Goal: Transaction & Acquisition: Purchase product/service

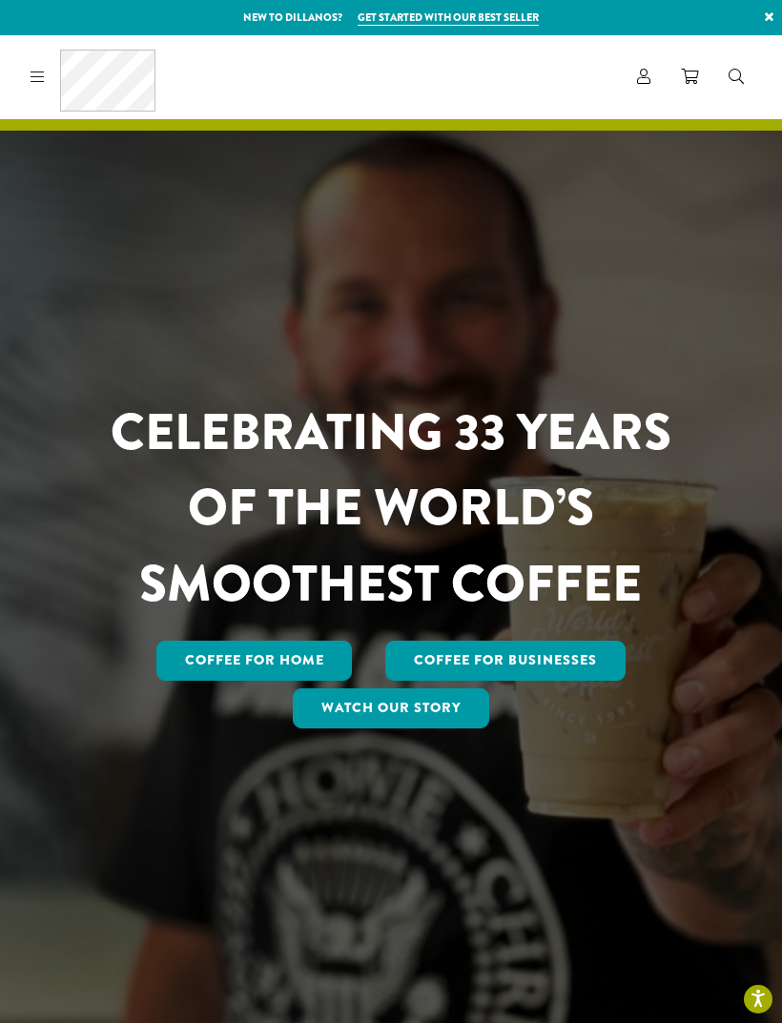
click at [644, 72] on icon at bounding box center [643, 76] width 13 height 15
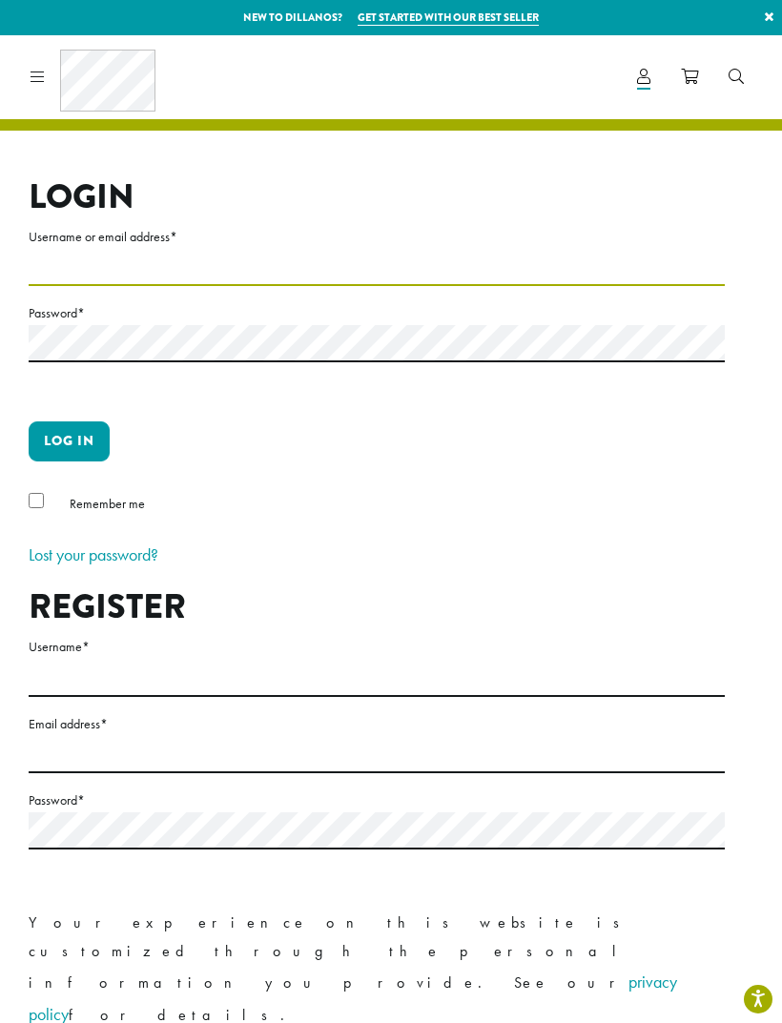
type input "**********"
click at [69, 441] on button "Log in" at bounding box center [69, 442] width 81 height 40
click at [46, 492] on div "Remember me" at bounding box center [377, 507] width 696 height 31
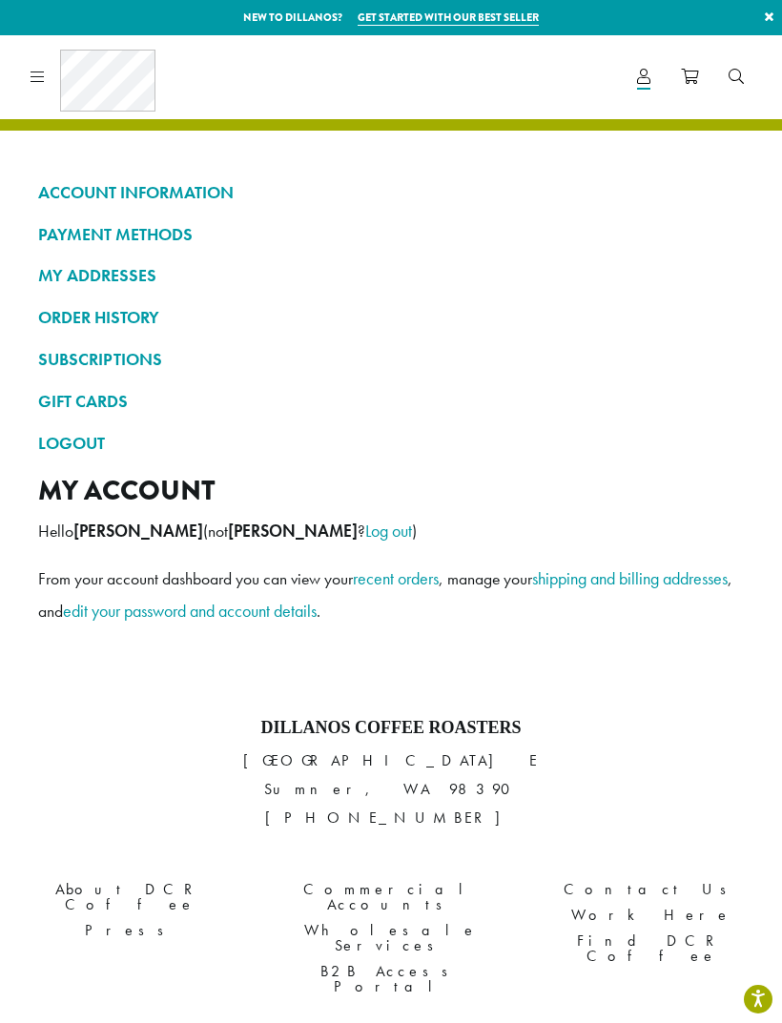
click at [156, 323] on link "ORDER HISTORY" at bounding box center [391, 317] width 706 height 32
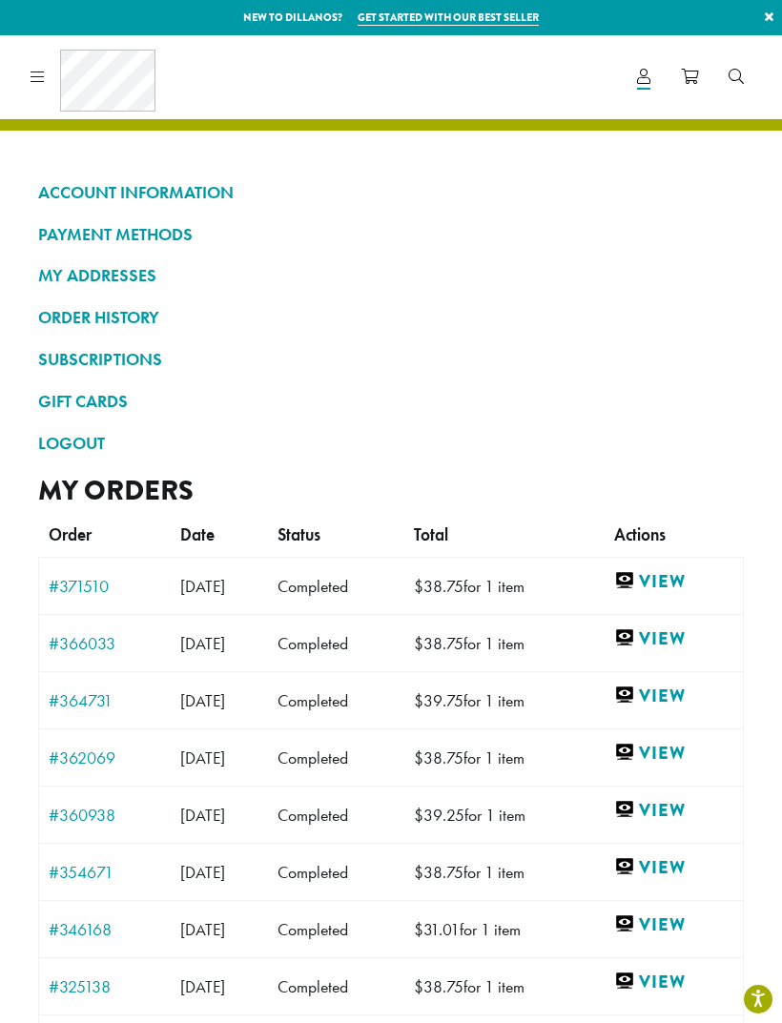
click at [674, 695] on link "View" at bounding box center [673, 696] width 119 height 24
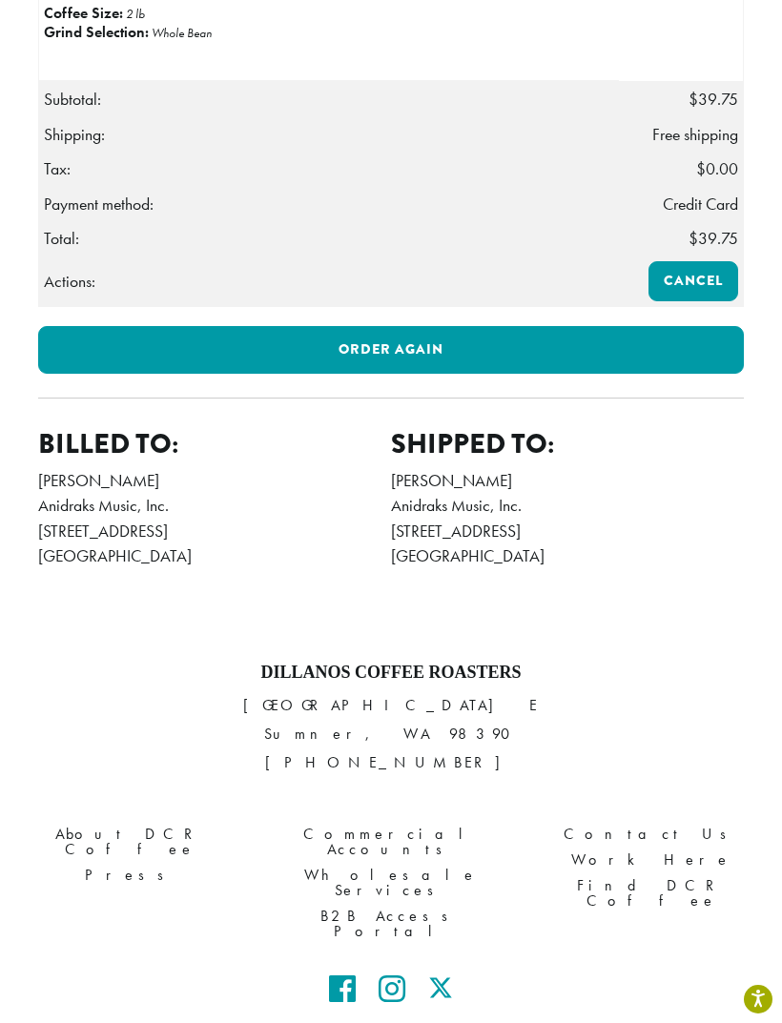
scroll to position [929, 0]
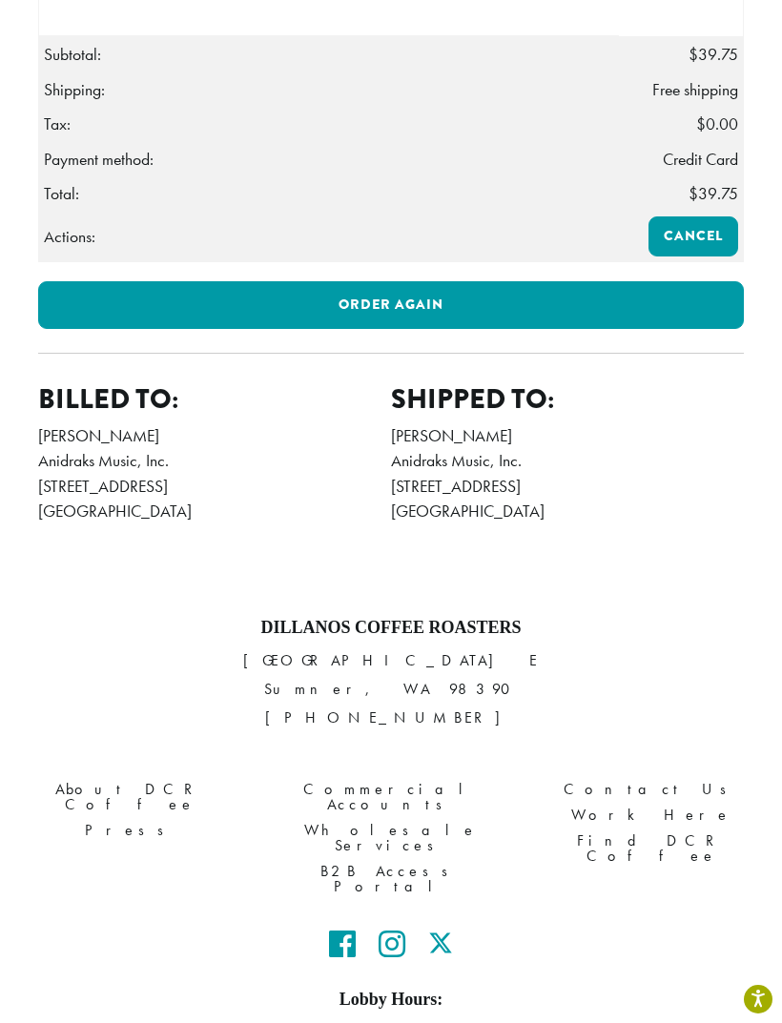
click at [414, 291] on link "Order again" at bounding box center [391, 305] width 706 height 48
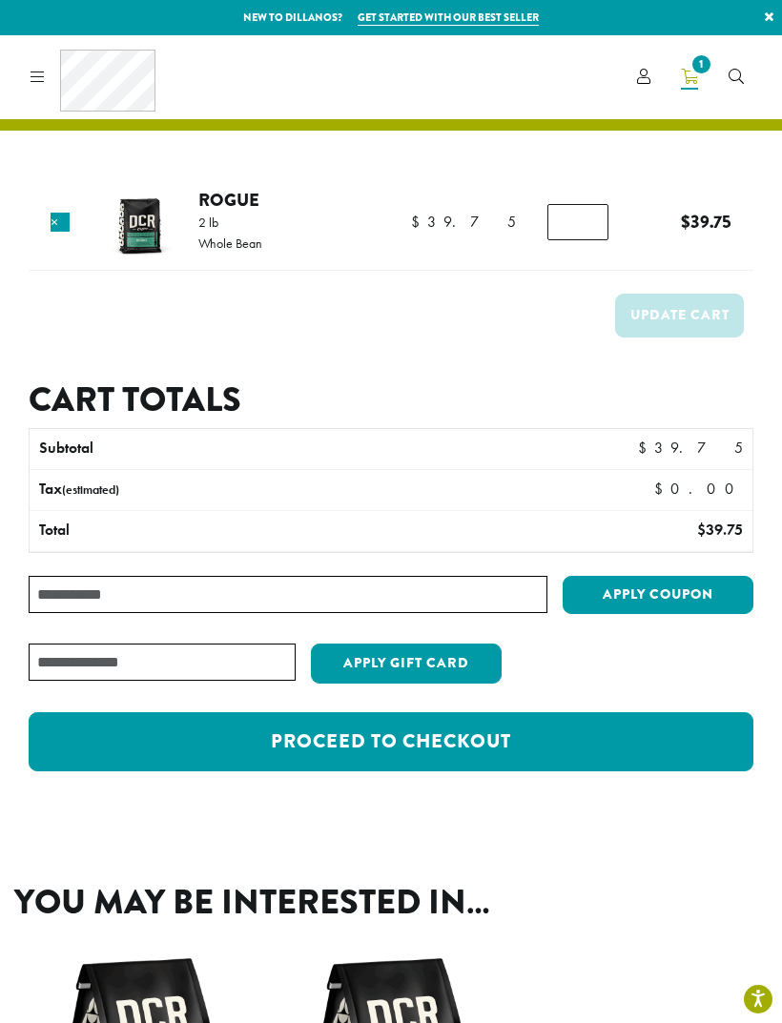
click at [421, 734] on link "Proceed to checkout" at bounding box center [391, 741] width 725 height 59
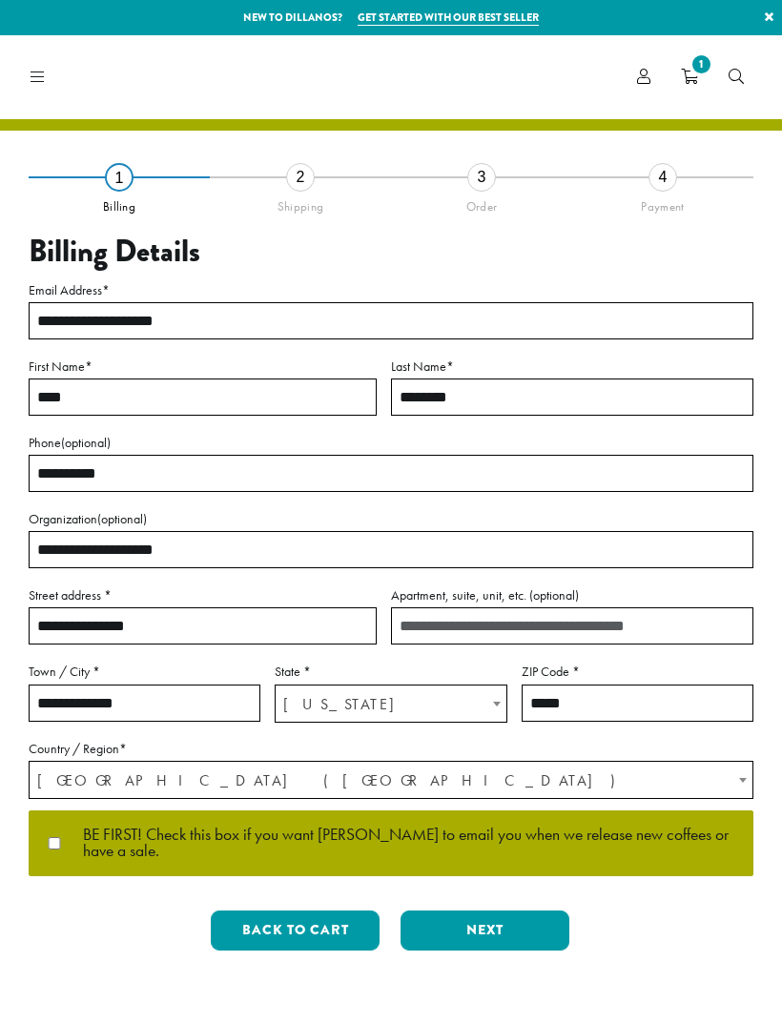
select select "**"
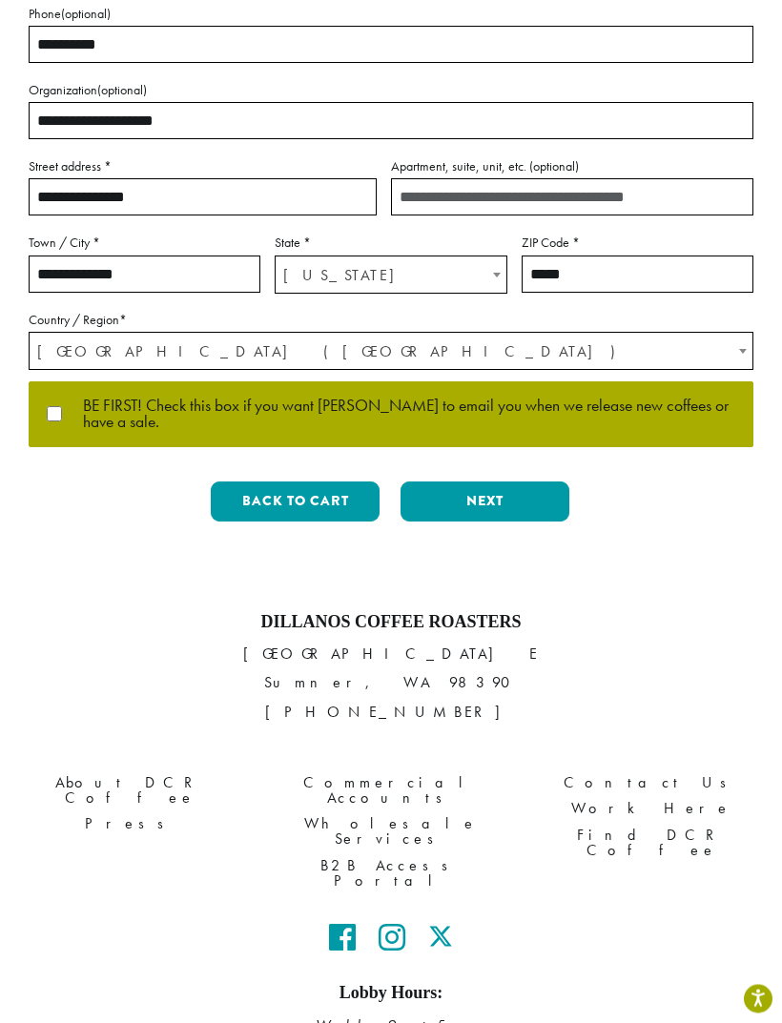
scroll to position [431, 0]
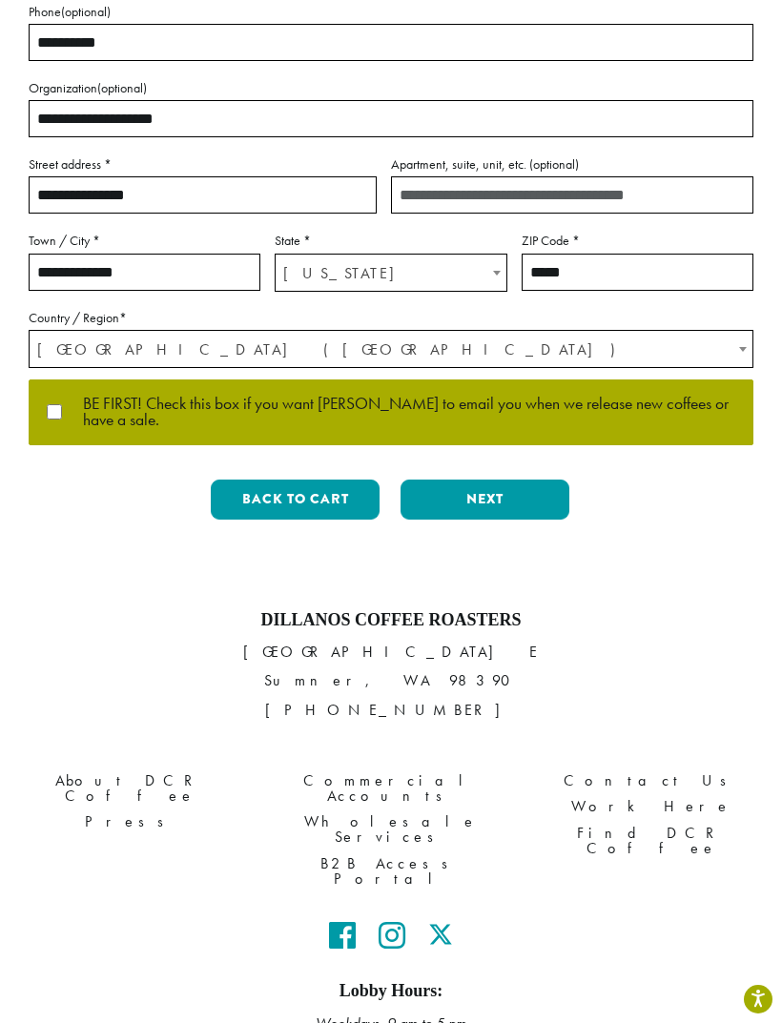
click at [491, 486] on button "Next" at bounding box center [485, 500] width 169 height 40
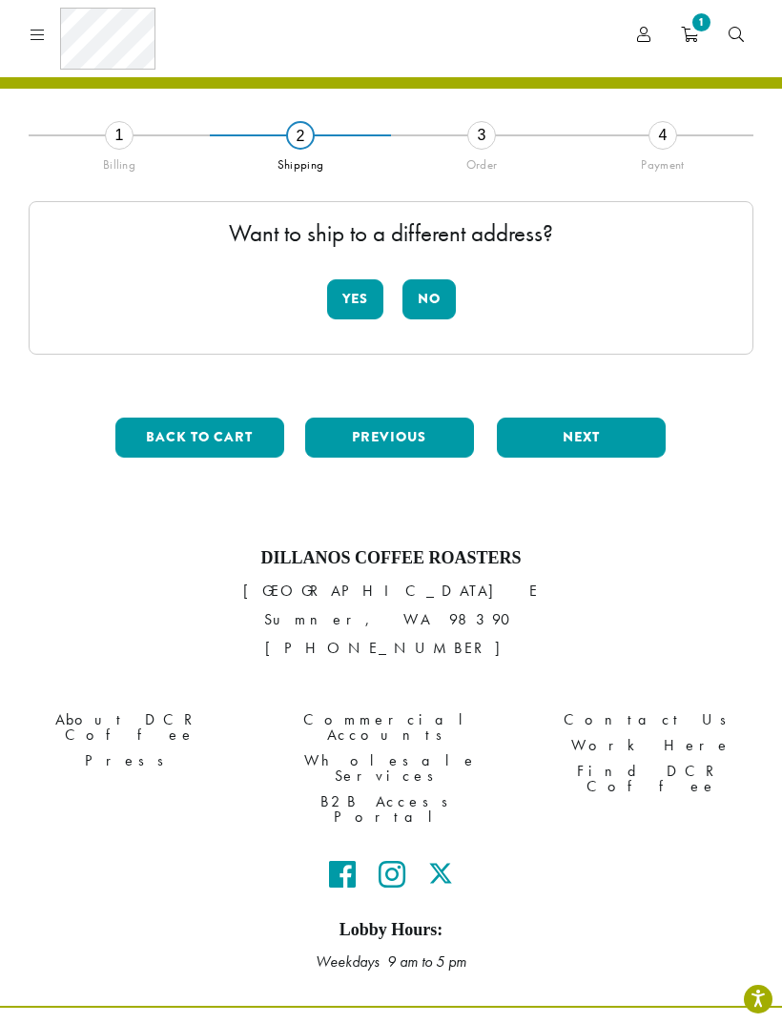
scroll to position [44, 0]
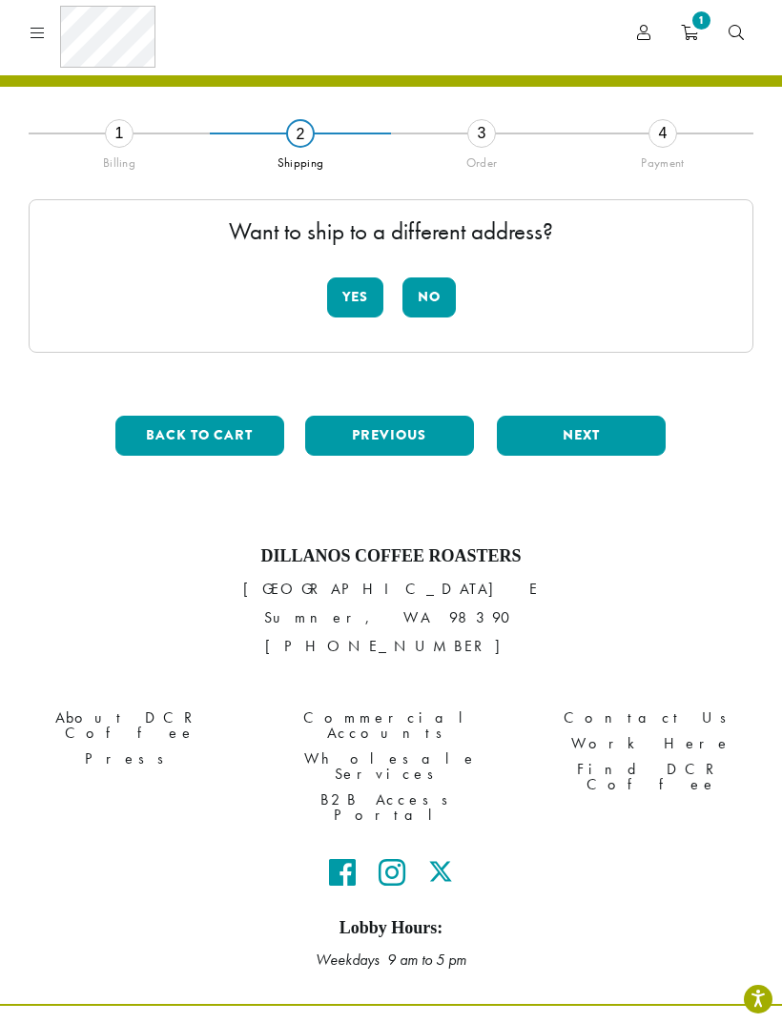
click at [587, 429] on button "Next" at bounding box center [581, 436] width 169 height 40
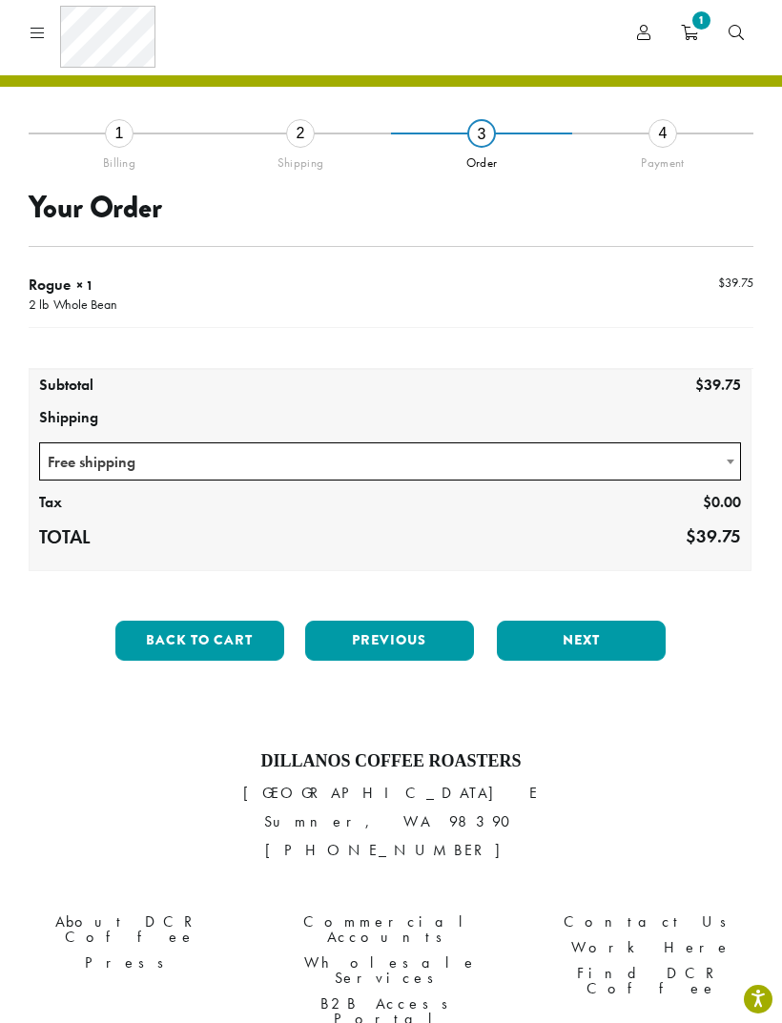
click at [587, 628] on button "Next" at bounding box center [581, 641] width 169 height 40
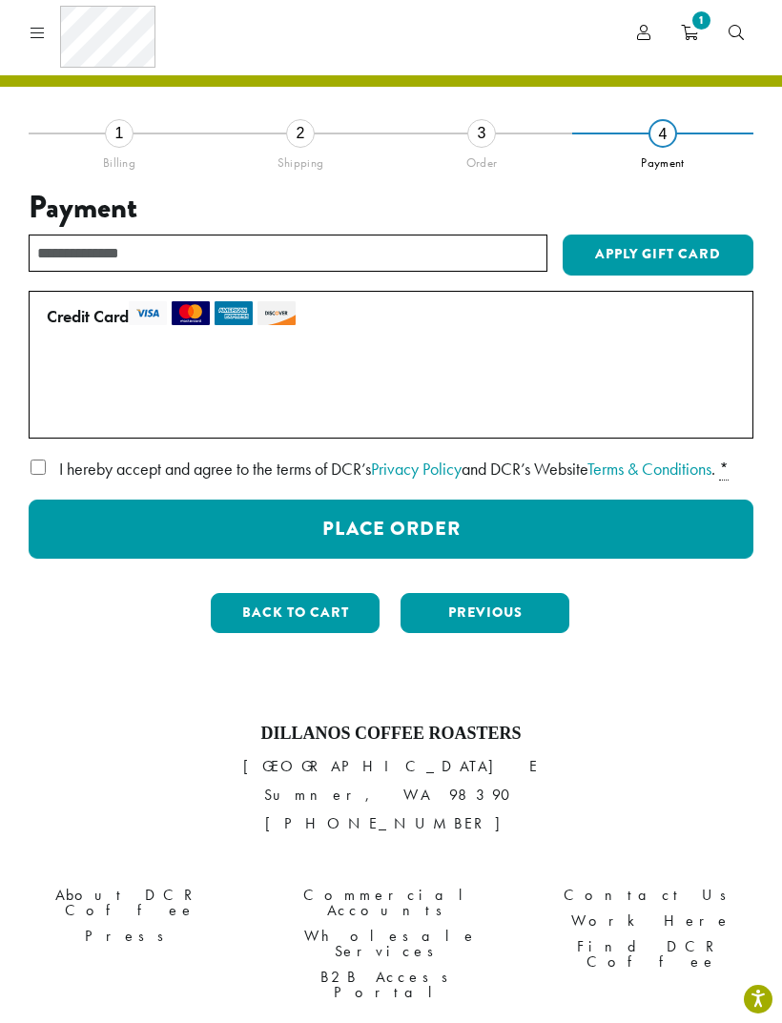
click at [460, 545] on button "Place Order" at bounding box center [391, 529] width 725 height 59
